Goal: Information Seeking & Learning: Understand process/instructions

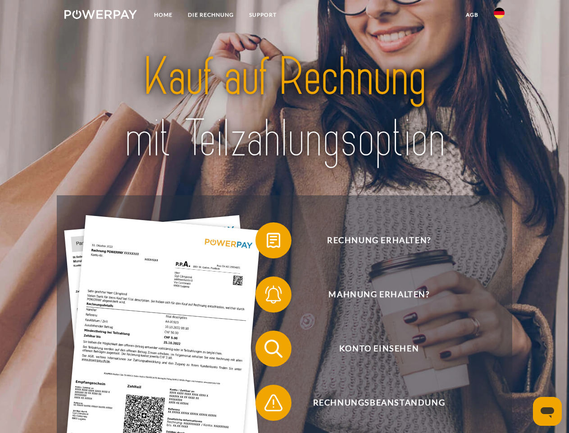
click at [100, 16] on img at bounding box center [100, 14] width 73 height 9
click at [499, 16] on img at bounding box center [499, 13] width 11 height 11
click at [472, 15] on link "agb" at bounding box center [472, 15] width 28 height 16
click at [267, 242] on span at bounding box center [259, 240] width 45 height 45
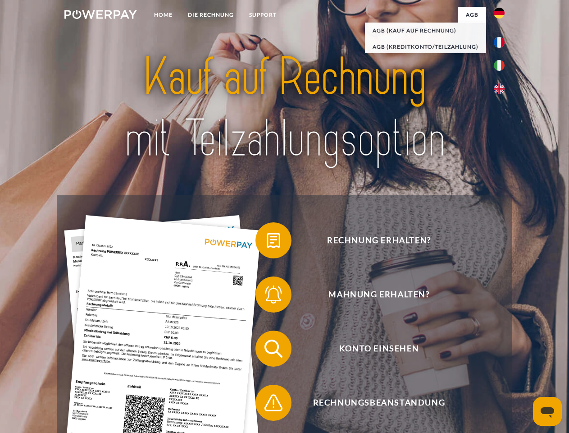
click at [267, 296] on span at bounding box center [259, 294] width 45 height 45
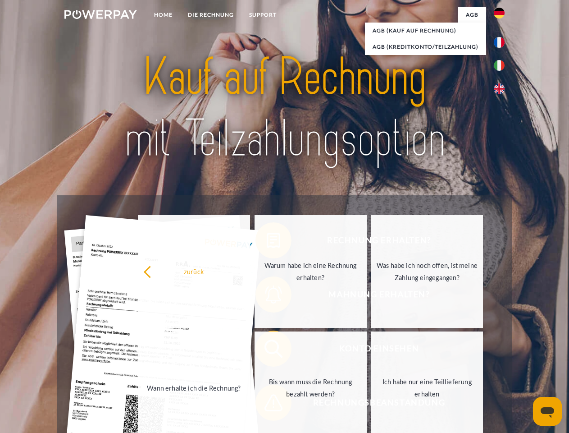
click at [267, 350] on link "Bis wann muss die Rechnung bezahlt werden?" at bounding box center [311, 387] width 112 height 113
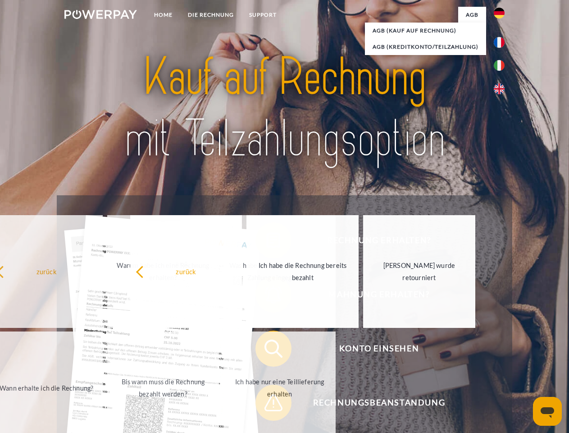
click at [267, 404] on span at bounding box center [259, 402] width 45 height 45
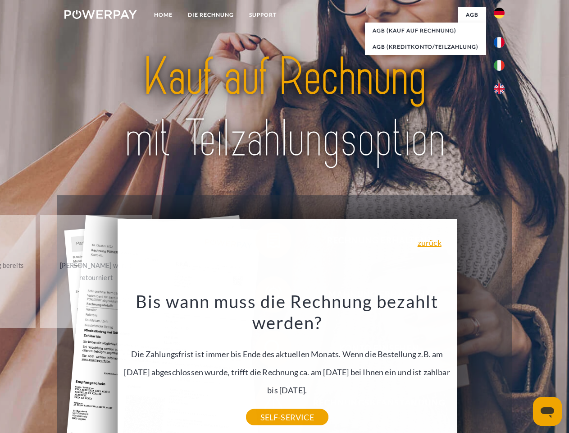
click at [547, 411] on icon "Messaging-Fenster öffnen" at bounding box center [548, 412] width 14 height 11
